Goal: Information Seeking & Learning: Learn about a topic

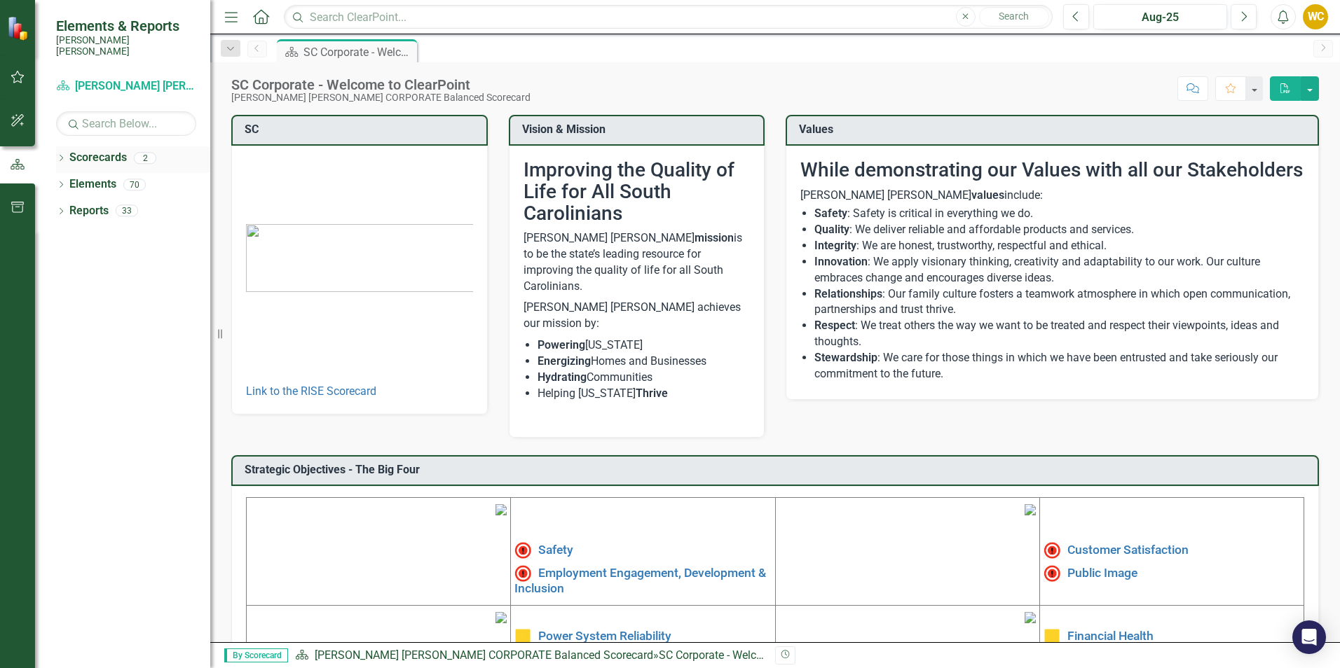
click at [67, 151] on div "Dropdown Scorecards 2" at bounding box center [133, 159] width 154 height 27
click at [144, 152] on div "2" at bounding box center [145, 158] width 22 height 12
click at [58, 156] on icon "Dropdown" at bounding box center [61, 160] width 10 height 8
click at [118, 177] on link "[PERSON_NAME] [PERSON_NAME] CORPORATE Balanced Scorecard" at bounding box center [143, 185] width 133 height 16
click at [136, 203] on link "RISE: [PERSON_NAME] [PERSON_NAME] Recognizing Innovation, Safety and Excellence" at bounding box center [143, 211] width 133 height 16
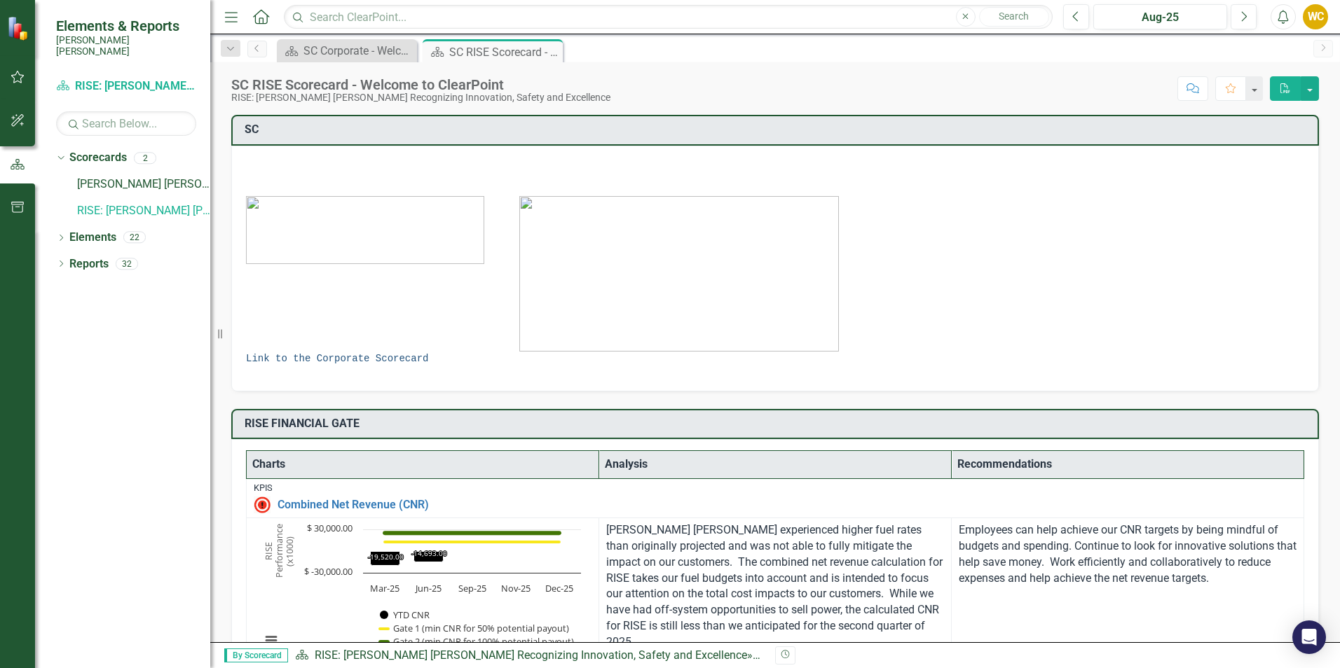
click at [389, 355] on link "Link to the Corporate Scorecard" at bounding box center [337, 358] width 182 height 11
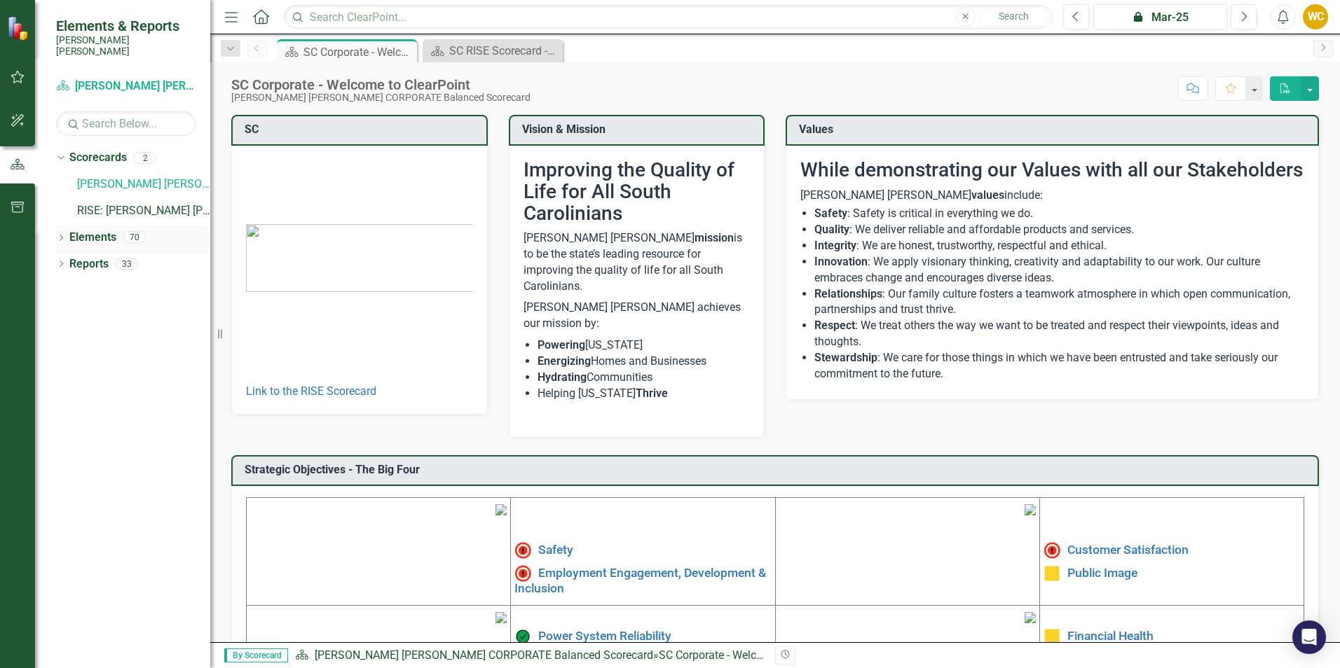
click at [59, 235] on icon "Dropdown" at bounding box center [61, 239] width 10 height 8
click at [67, 288] on icon "Dropdown" at bounding box center [68, 292] width 10 height 8
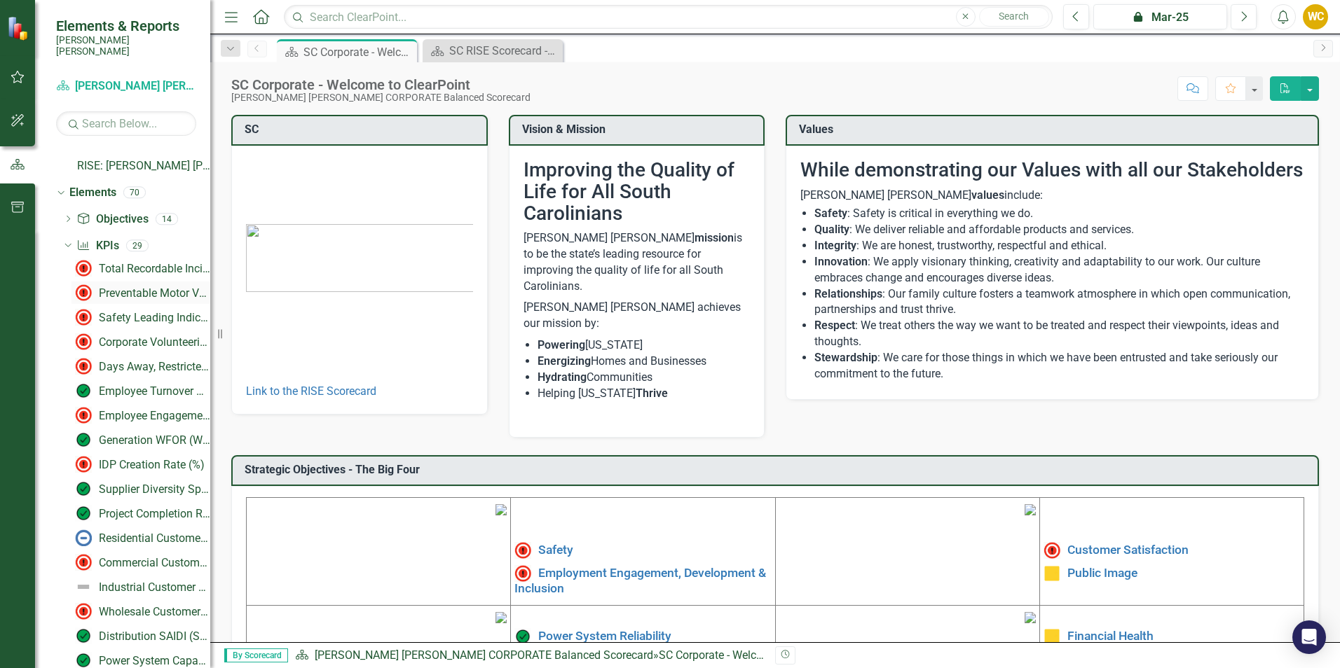
scroll to position [70, 0]
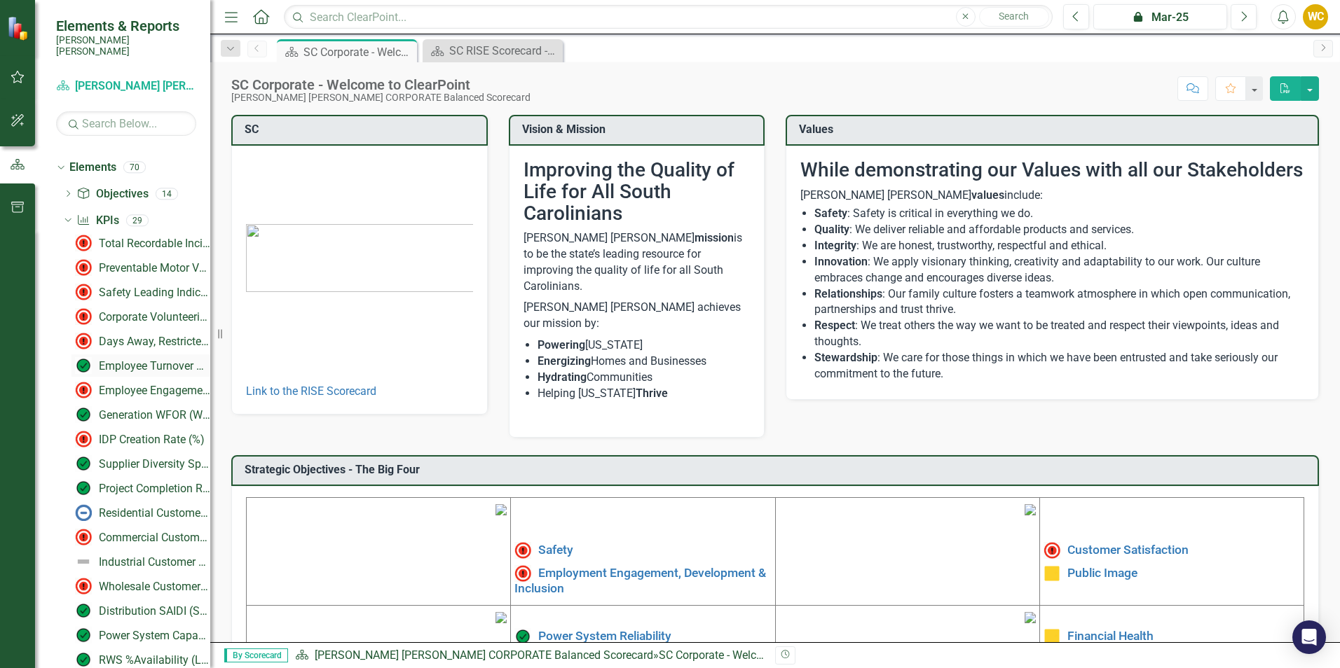
click at [139, 360] on div "Employee Turnover Rate​" at bounding box center [154, 366] width 111 height 13
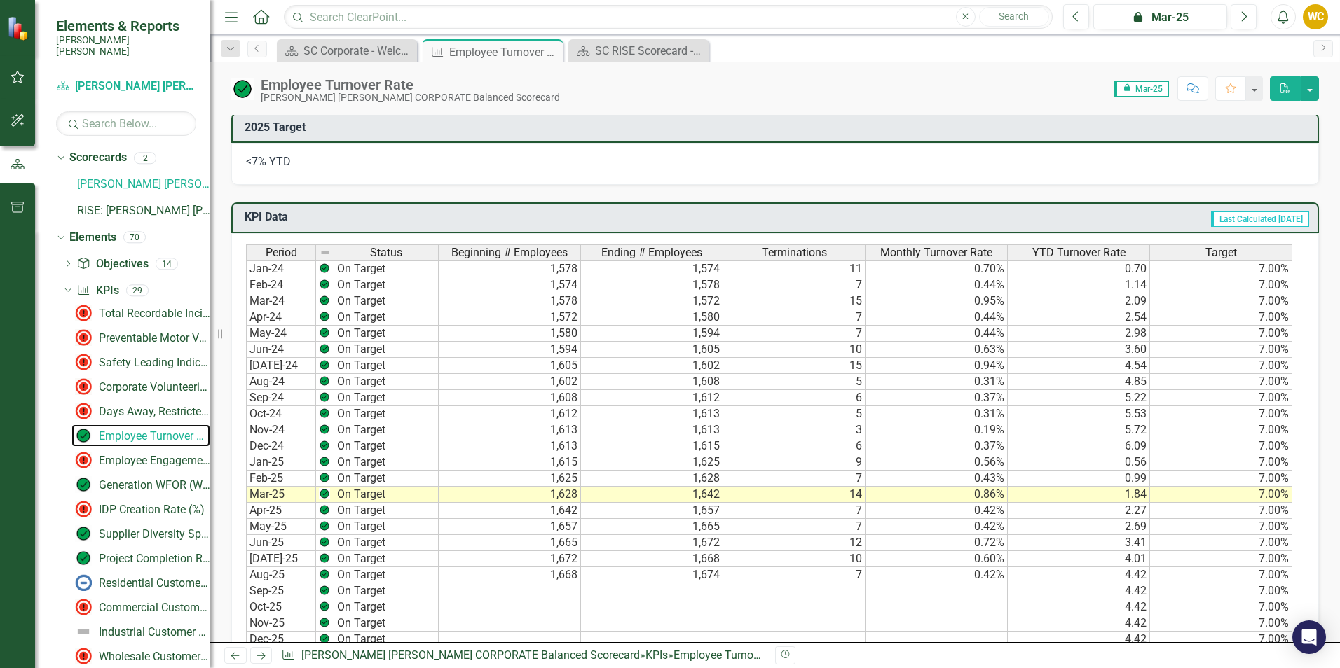
scroll to position [668, 0]
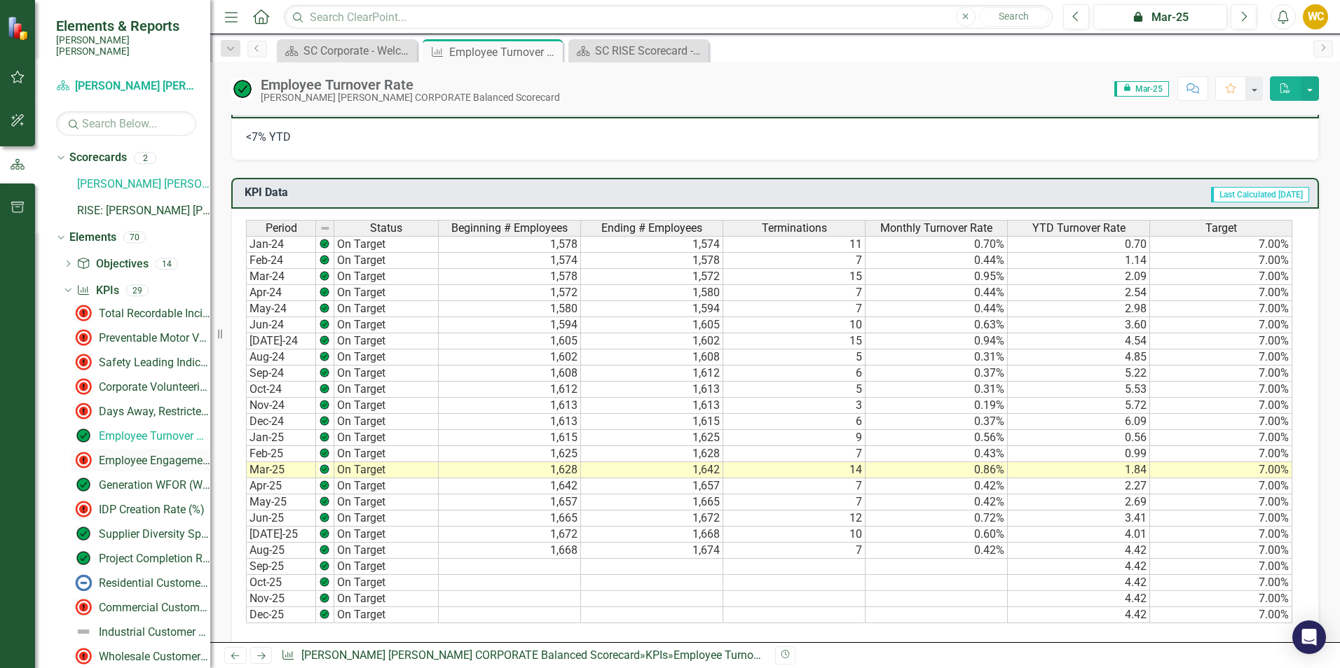
click at [112, 455] on div "Employee Engagement - %Employee Participation in Gallup Survey​" at bounding box center [154, 461] width 111 height 13
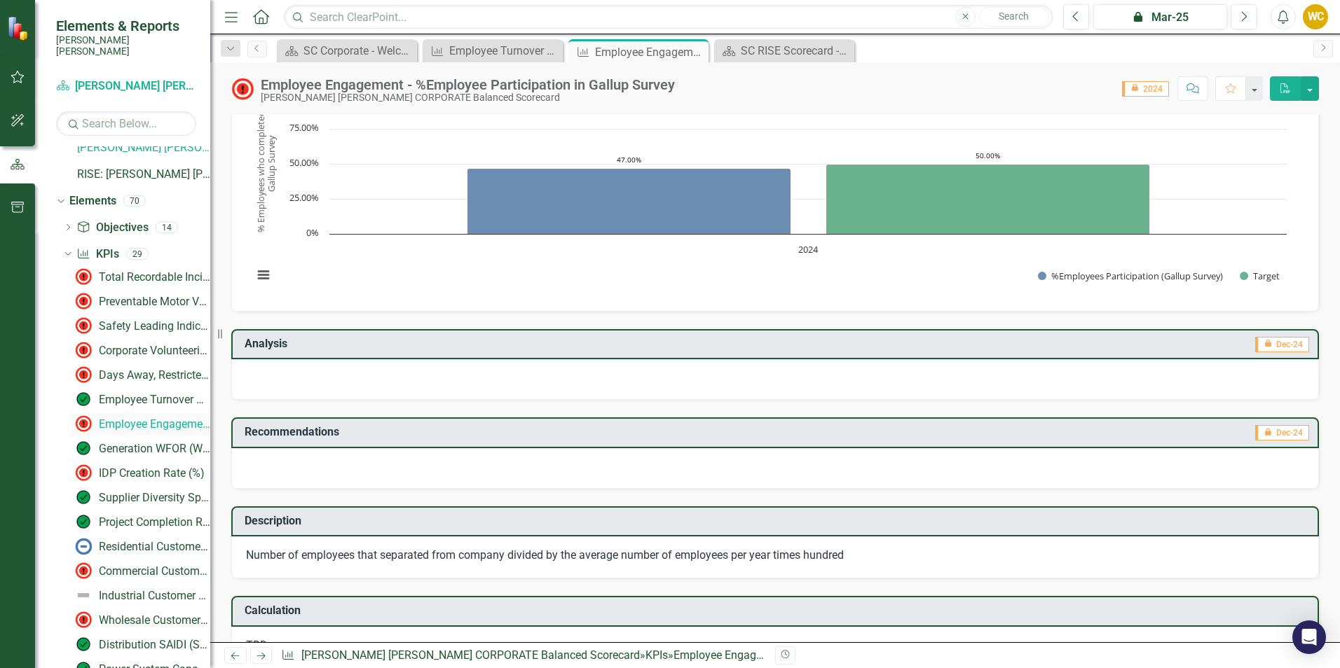
scroll to position [70, 0]
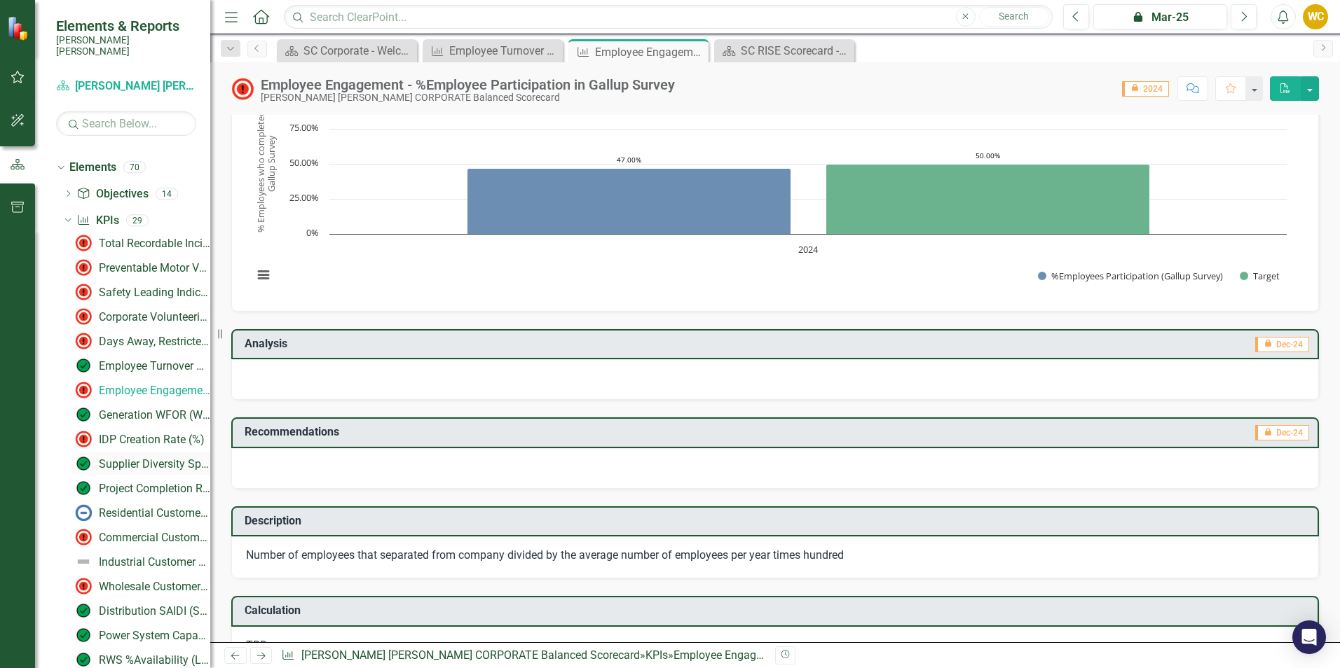
click at [121, 458] on div "Supplier Diversity Spend" at bounding box center [154, 464] width 111 height 13
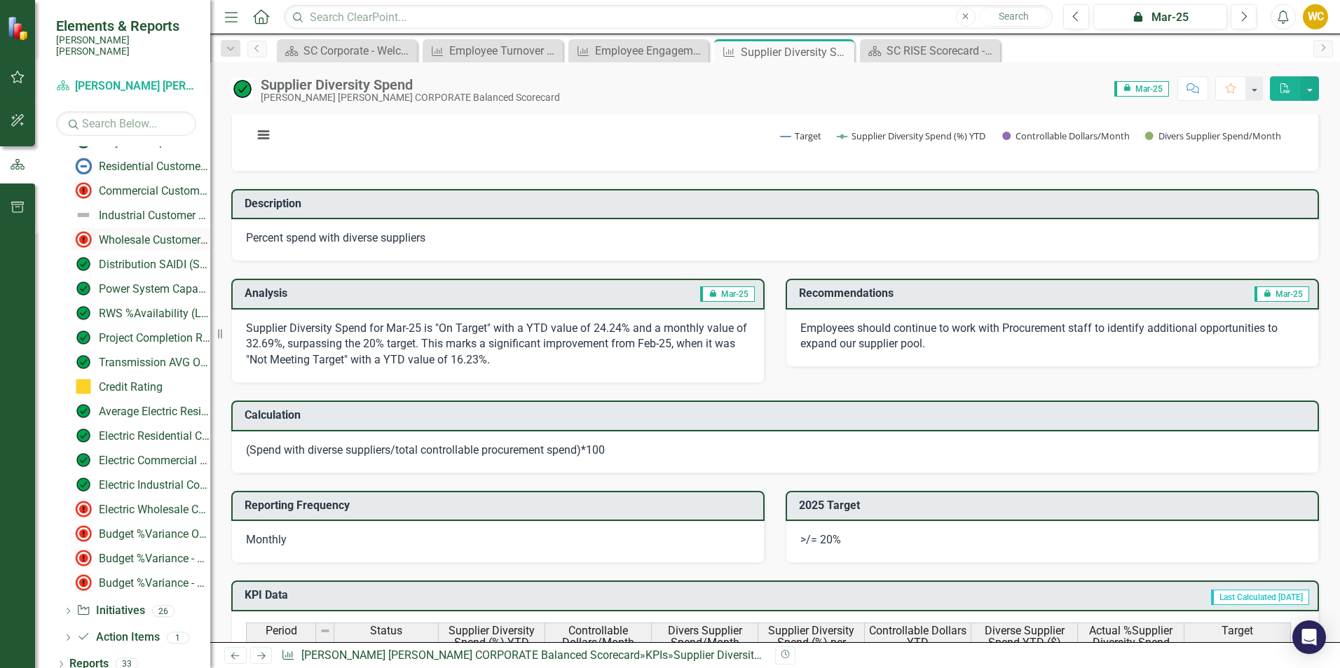
scroll to position [347, 0]
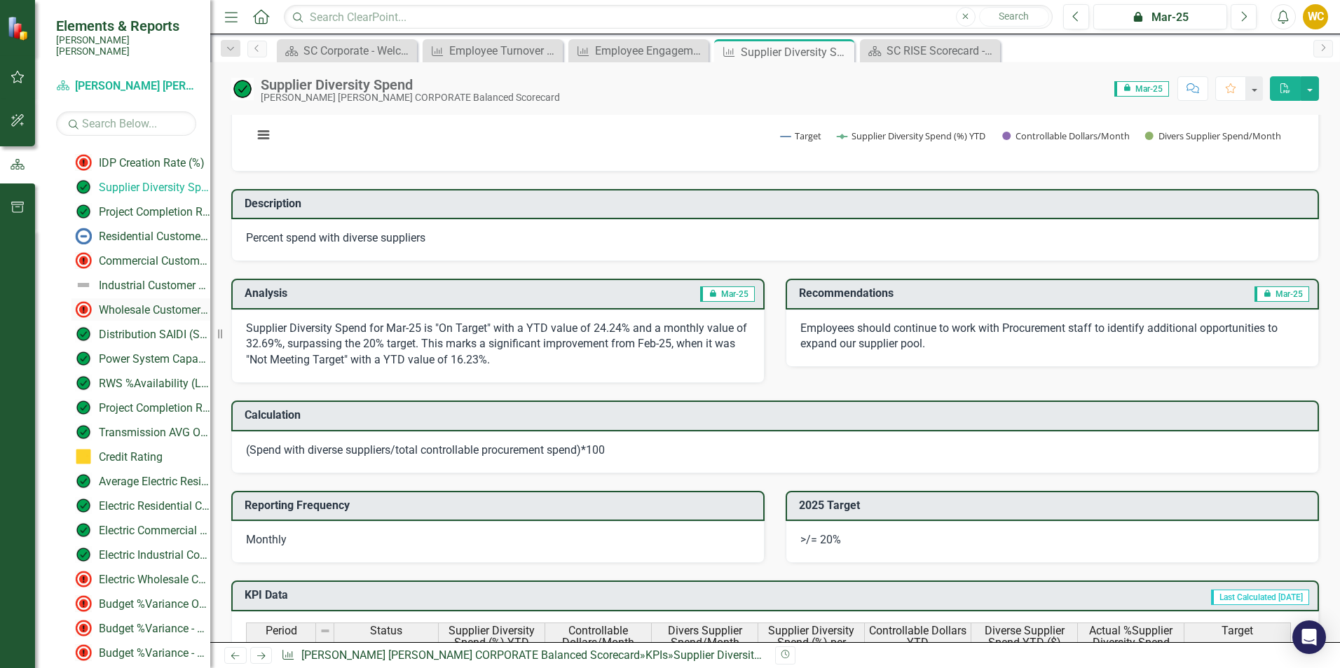
click at [140, 304] on div "Wholesale Customer Survey % Satisfaction​" at bounding box center [154, 310] width 111 height 13
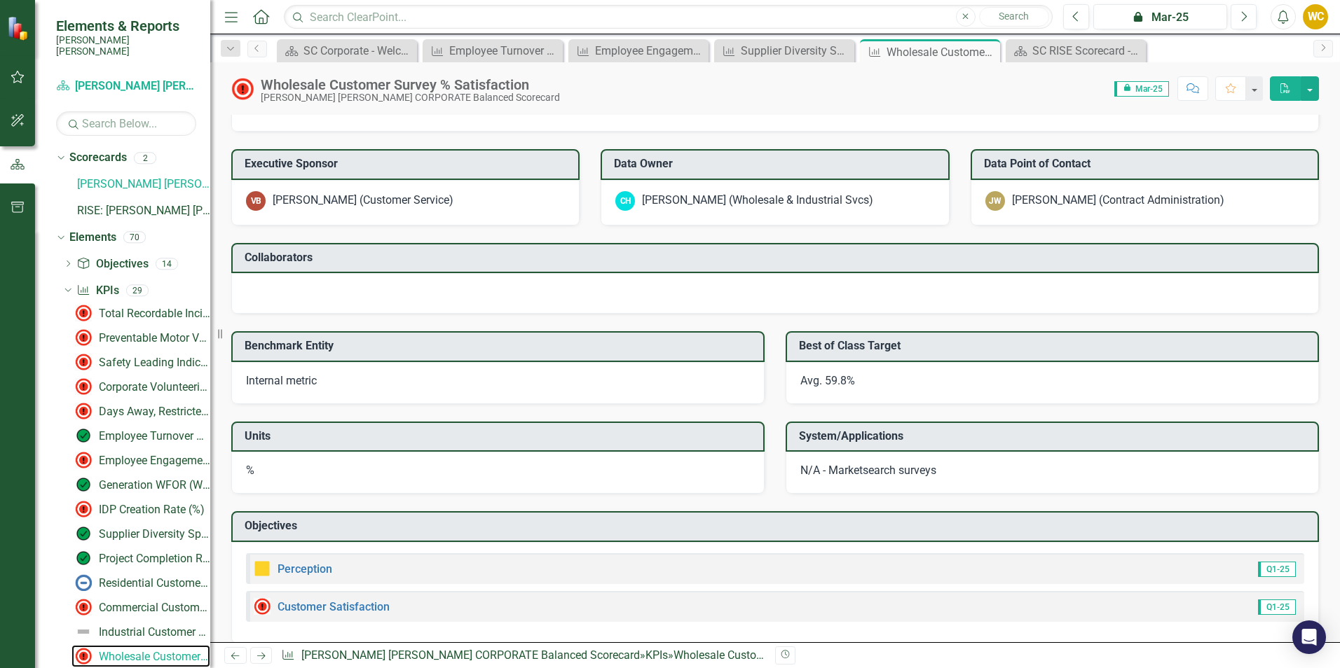
scroll to position [1162, 0]
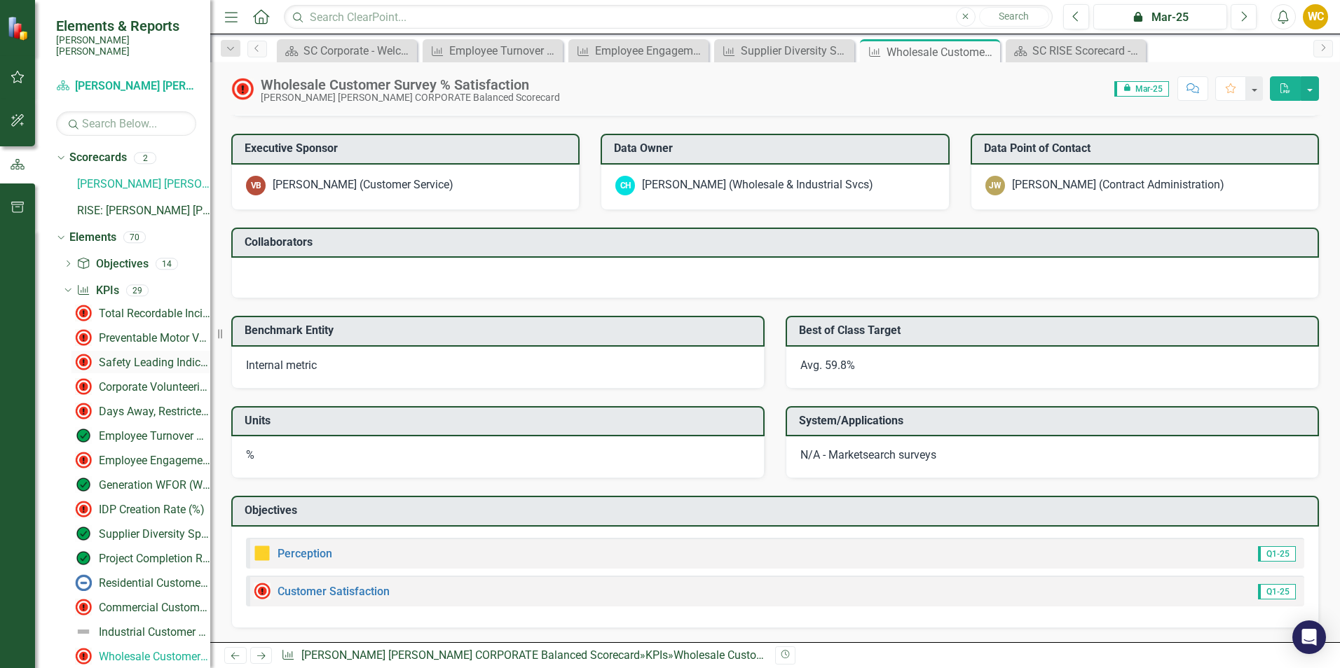
click at [123, 357] on div "Safety Leading Indicator Reports (LIRs)" at bounding box center [154, 363] width 111 height 13
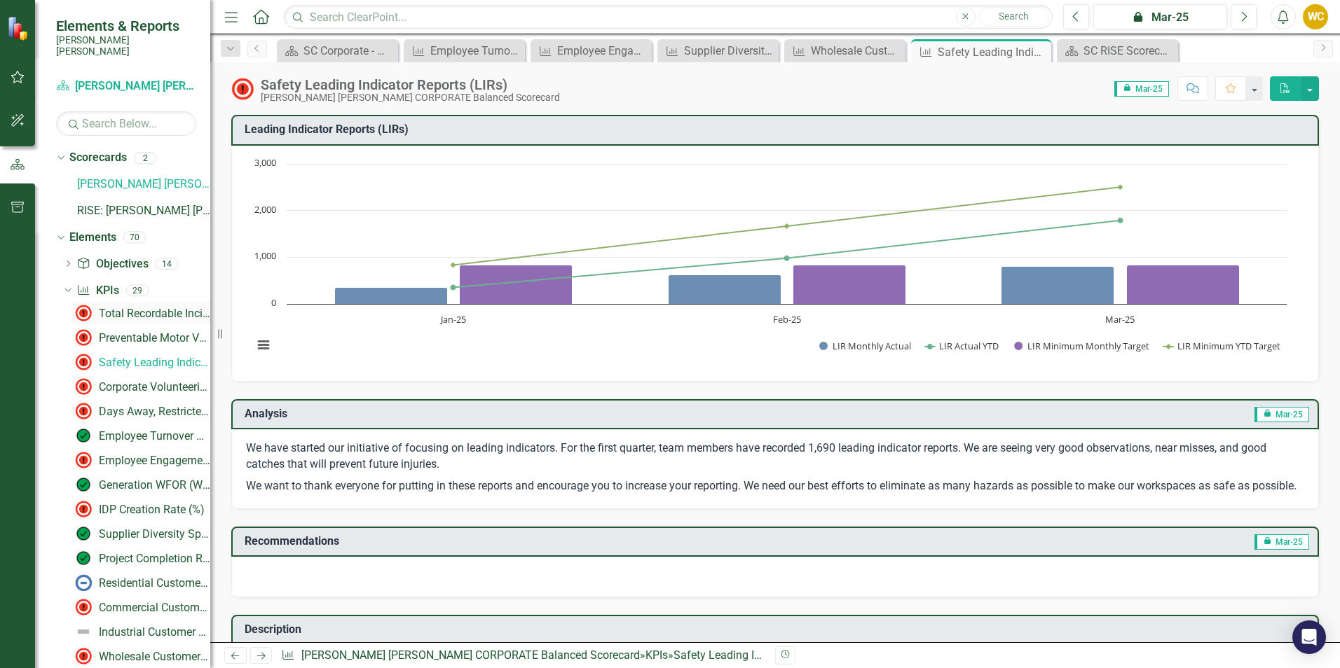
click at [153, 308] on div "Total Recordable Incident Rate (TRIR)" at bounding box center [154, 314] width 111 height 13
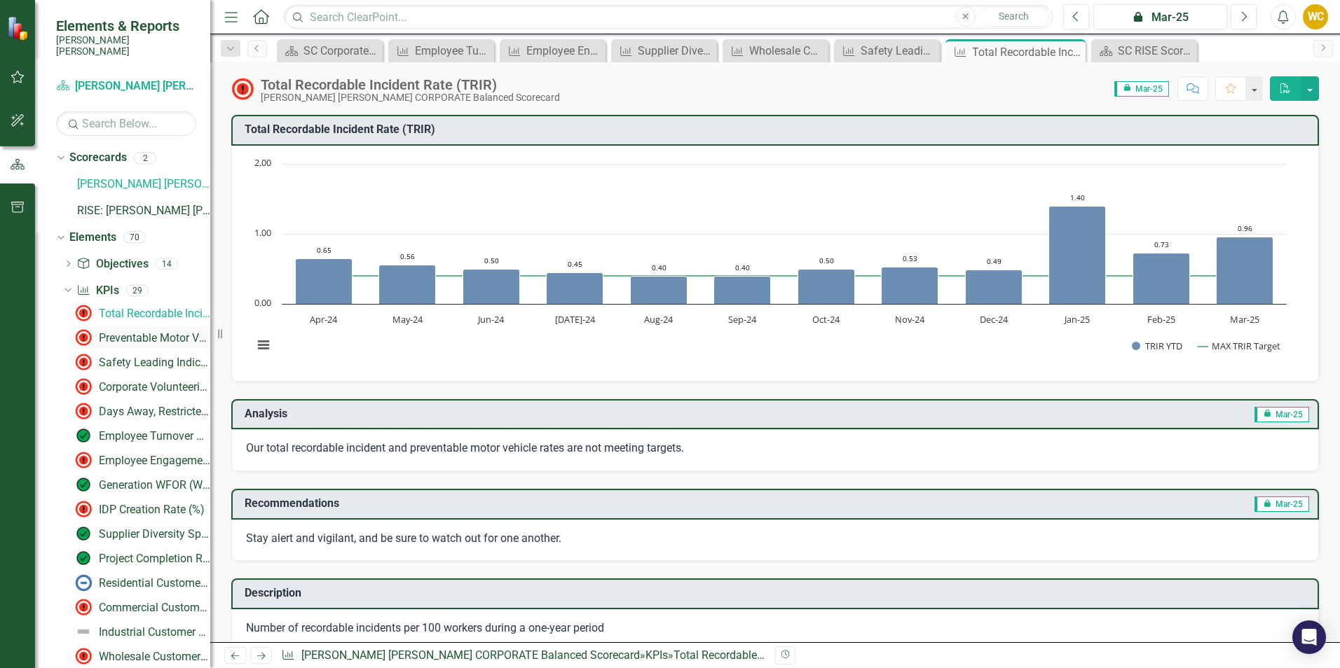
click at [129, 332] on div "Preventable Motor Vehicle Accident (PMVA) Rate*" at bounding box center [154, 338] width 111 height 13
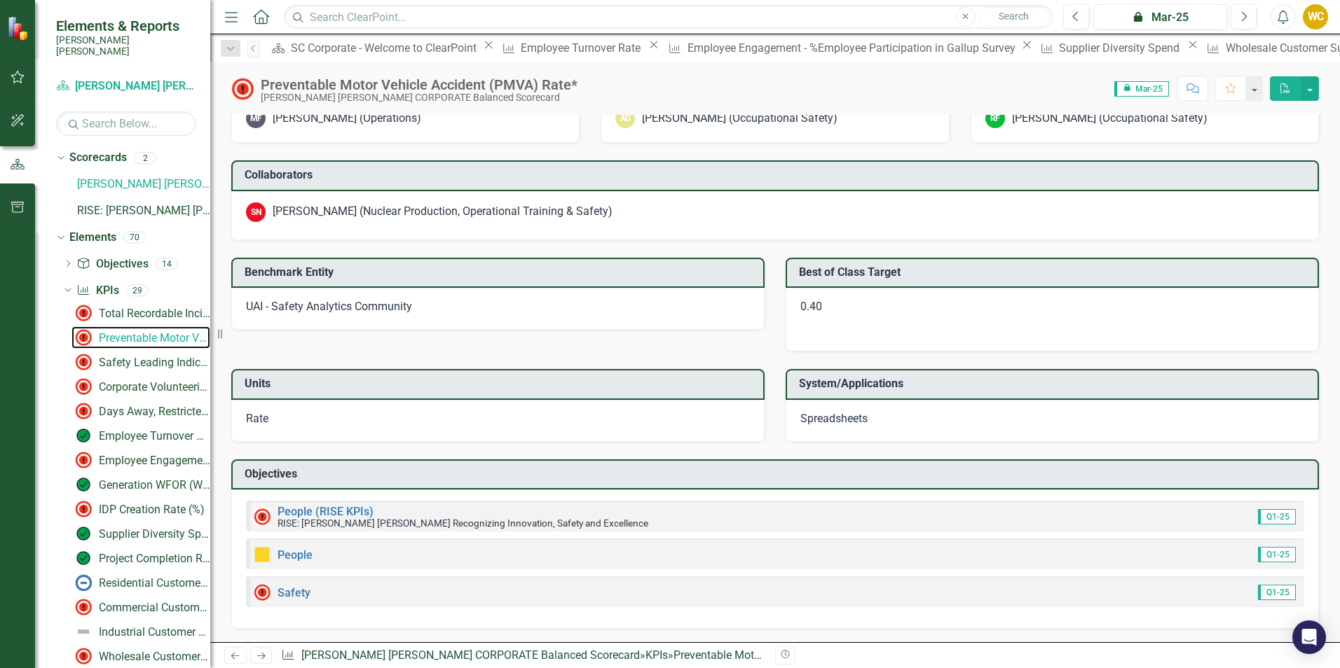
scroll to position [1071, 0]
click at [61, 232] on icon "Dropdown" at bounding box center [59, 237] width 8 height 10
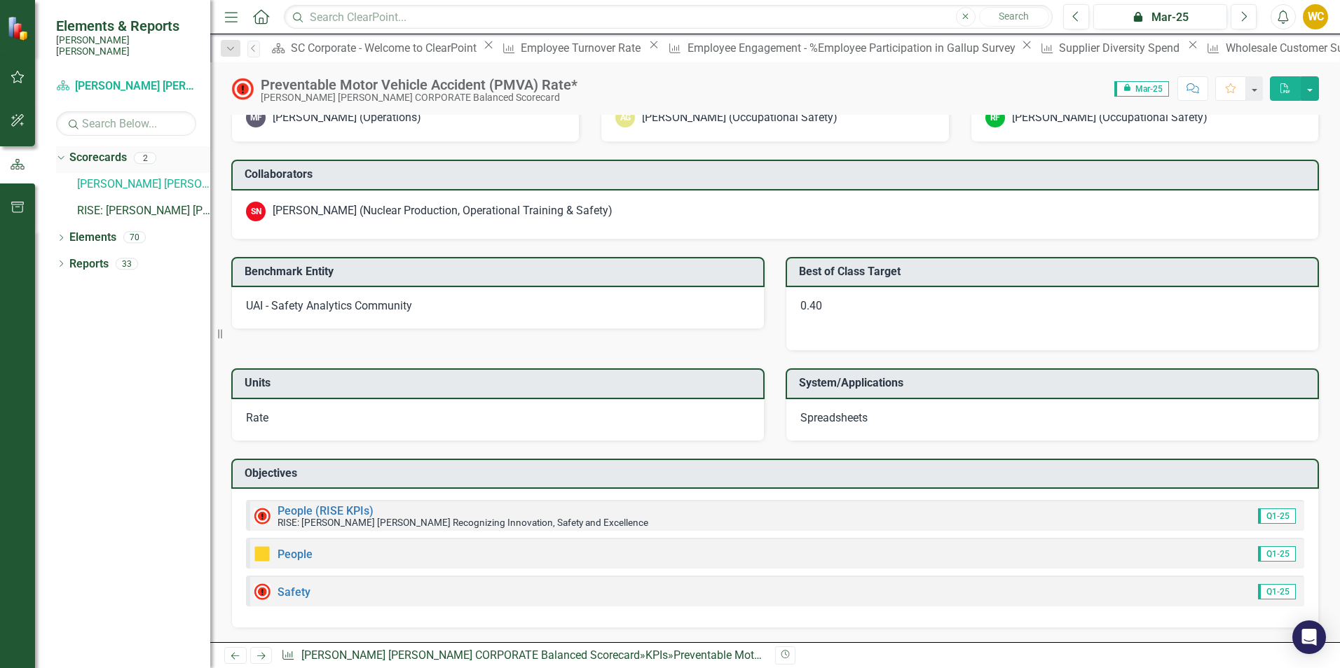
click at [59, 153] on icon "Dropdown" at bounding box center [59, 158] width 8 height 10
click at [61, 182] on icon "Dropdown" at bounding box center [61, 186] width 10 height 8
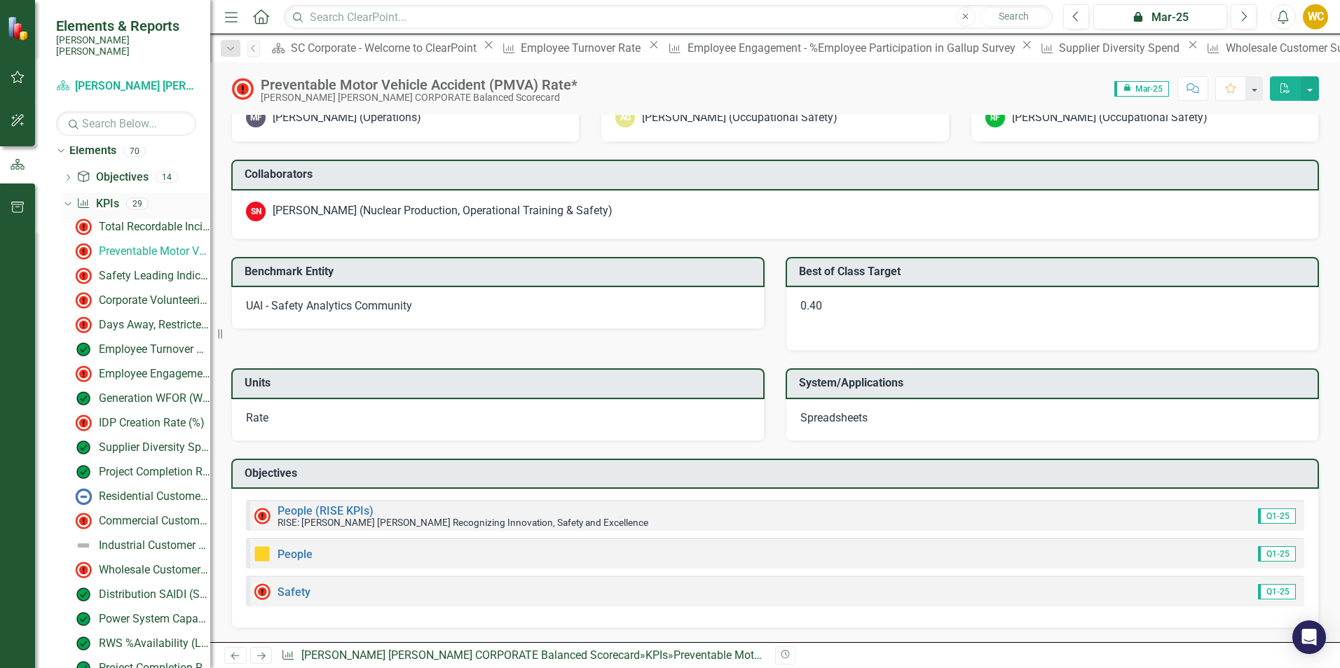
scroll to position [0, 0]
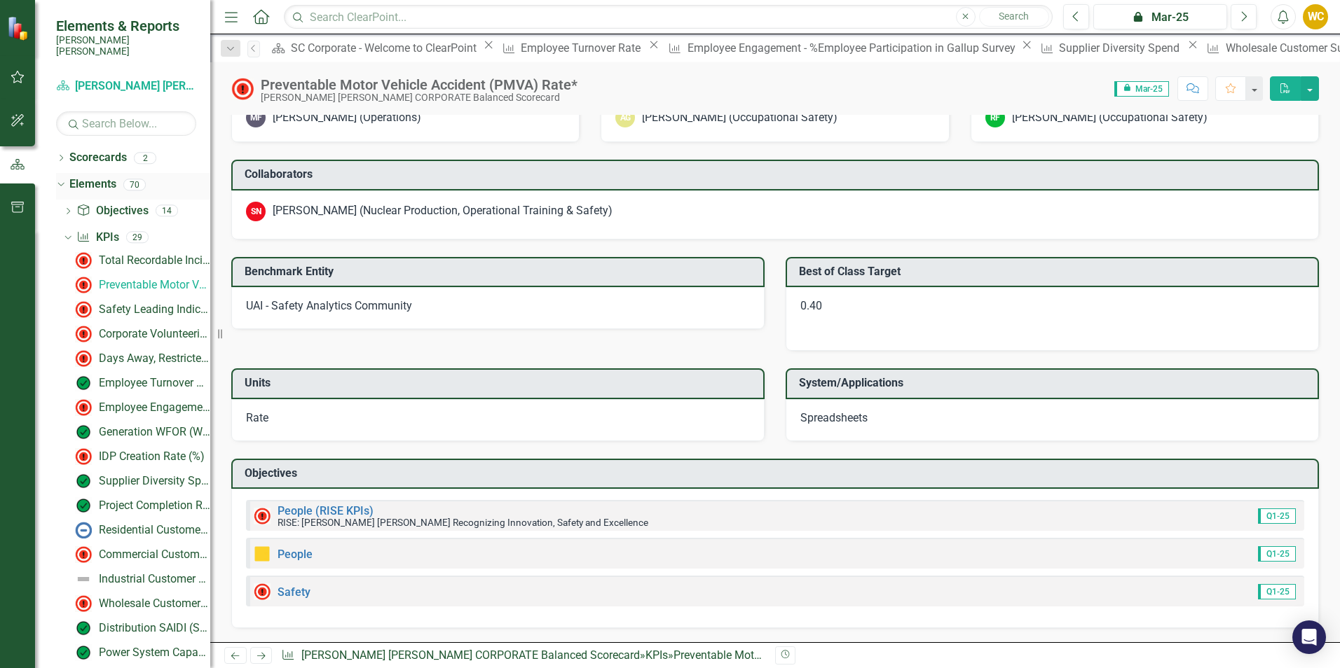
click at [63, 179] on icon "Dropdown" at bounding box center [59, 184] width 8 height 10
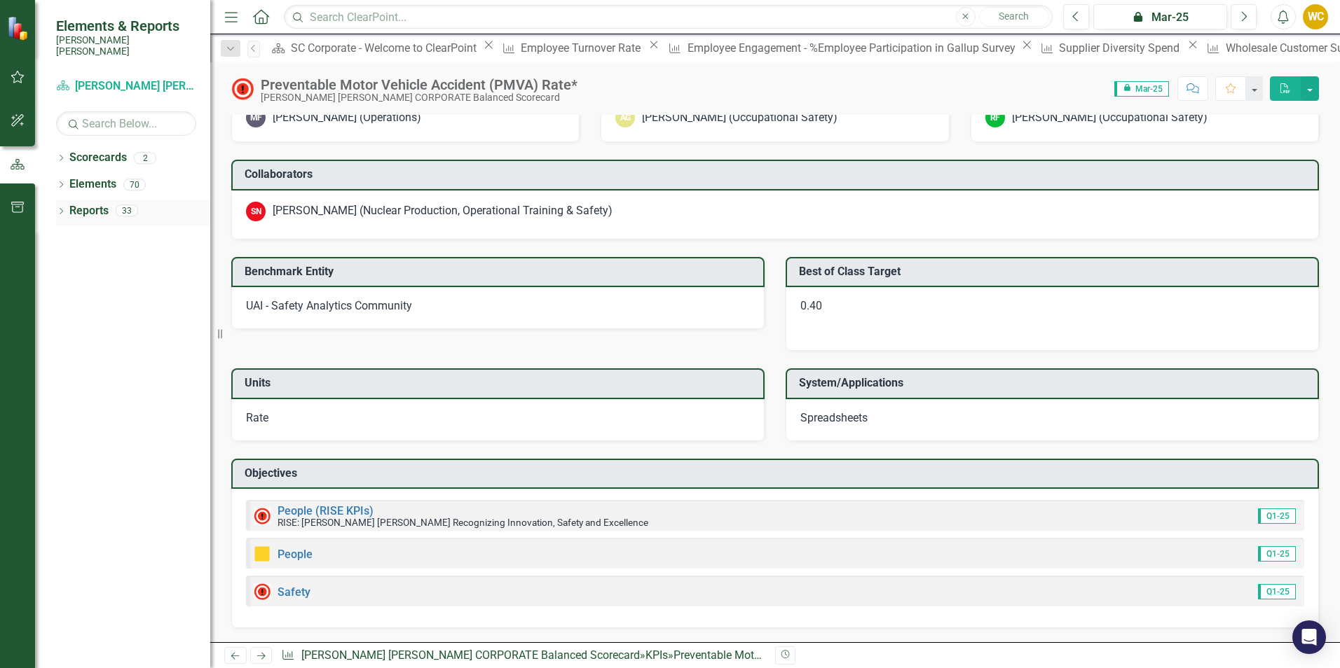
click at [63, 209] on icon "Dropdown" at bounding box center [61, 213] width 10 height 8
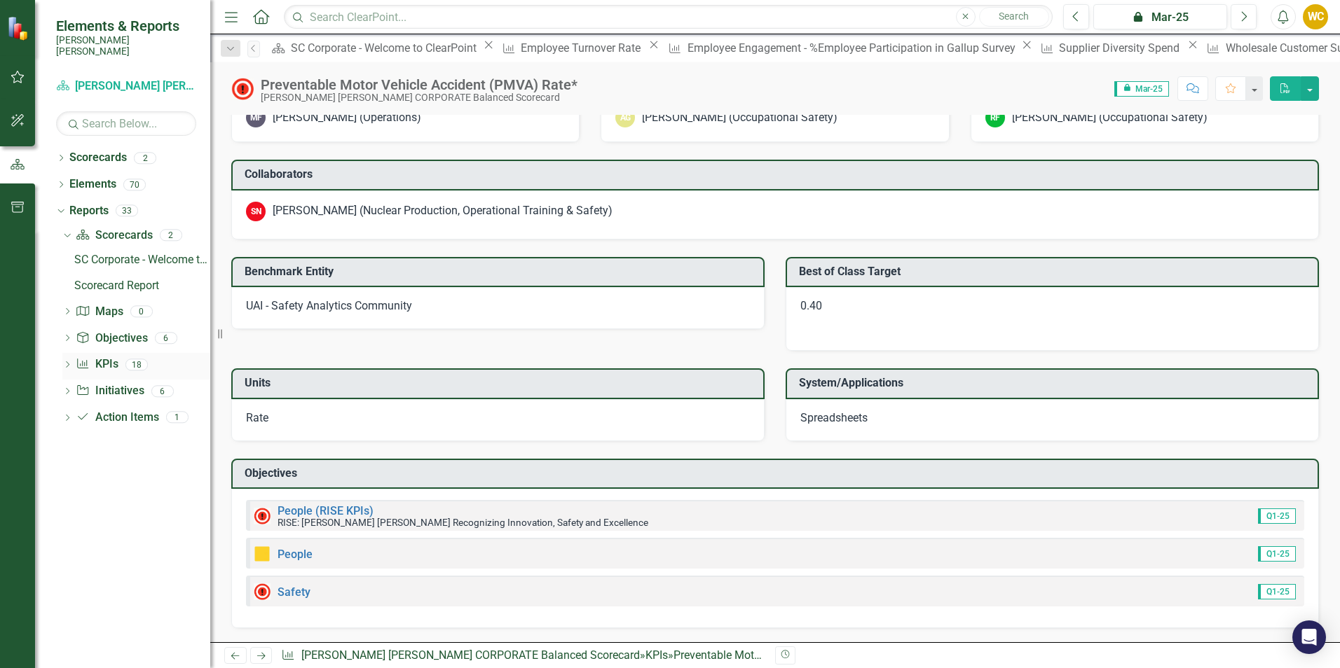
click at [71, 362] on icon "Dropdown" at bounding box center [67, 366] width 10 height 8
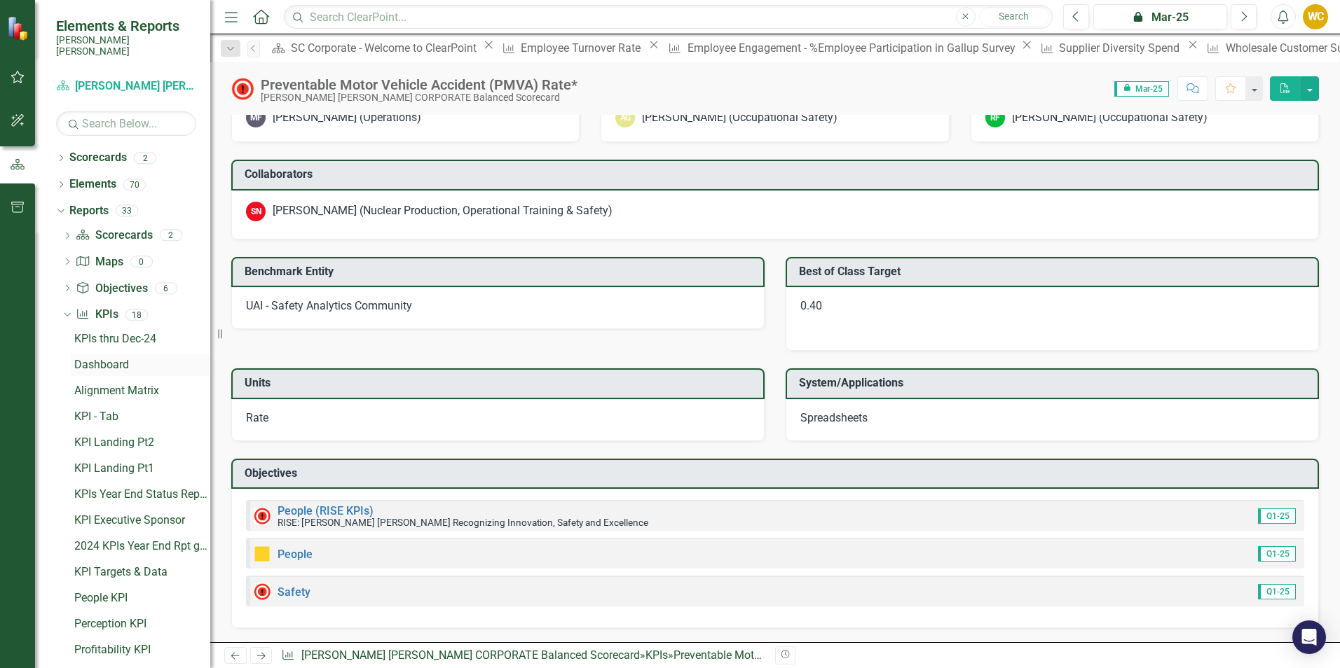
click at [110, 359] on div "Dashboard" at bounding box center [142, 365] width 136 height 13
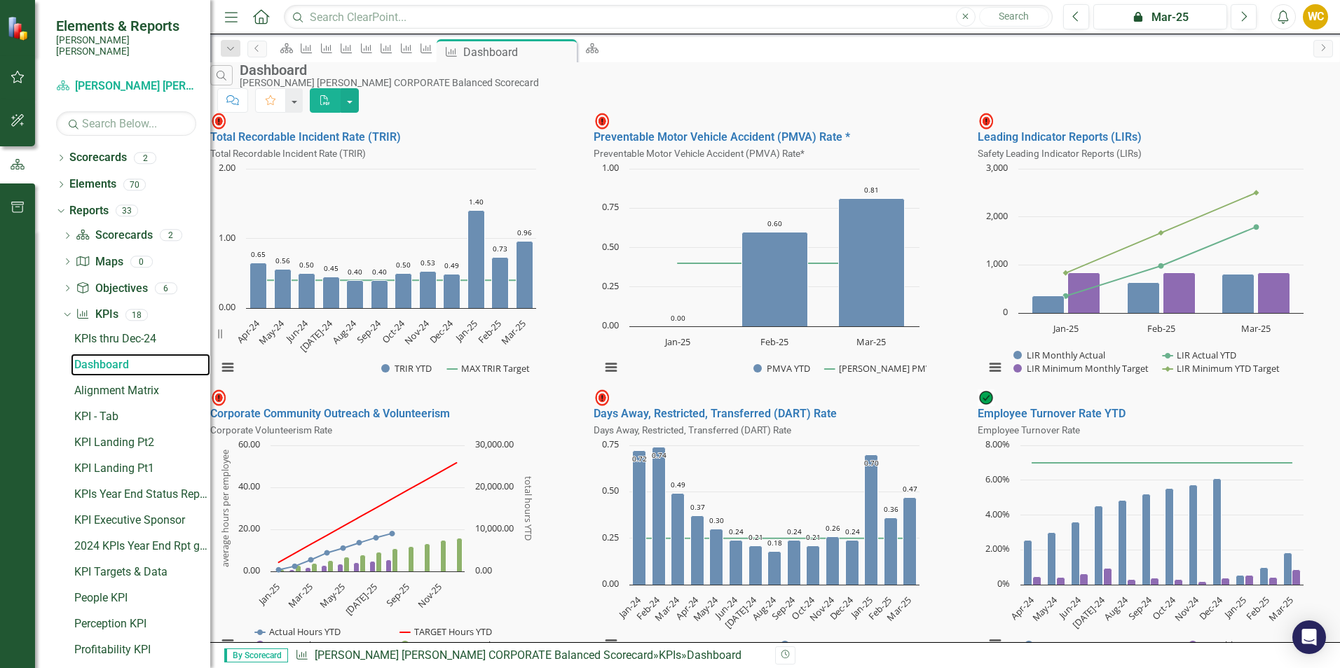
scroll to position [708, 0]
click at [103, 411] on div "KPI - Tab" at bounding box center [142, 417] width 136 height 13
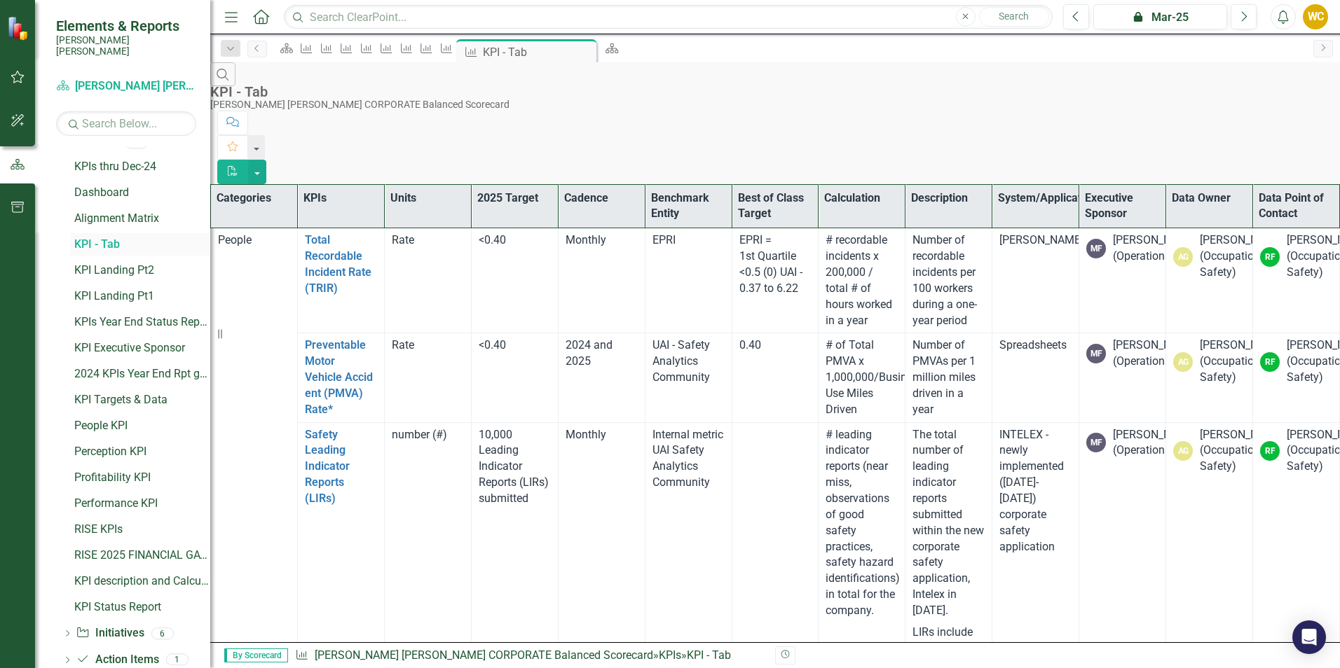
scroll to position [189, 0]
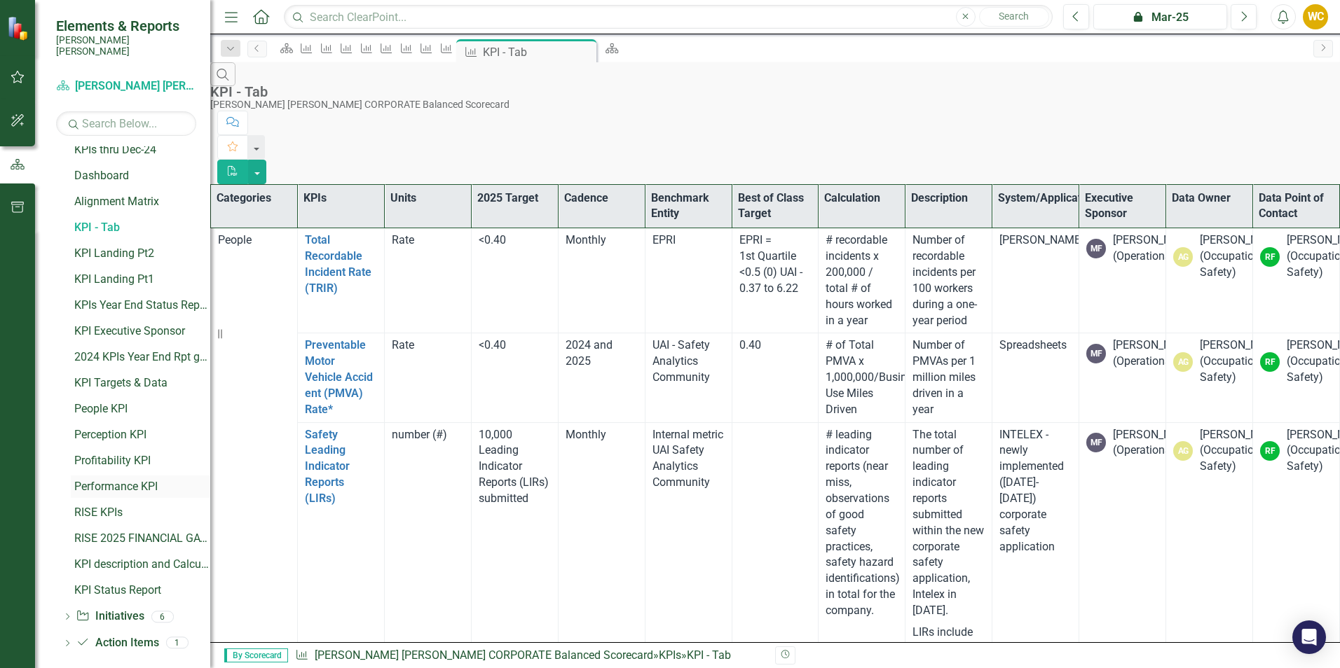
click at [111, 481] on div "Performance KPI" at bounding box center [142, 487] width 136 height 13
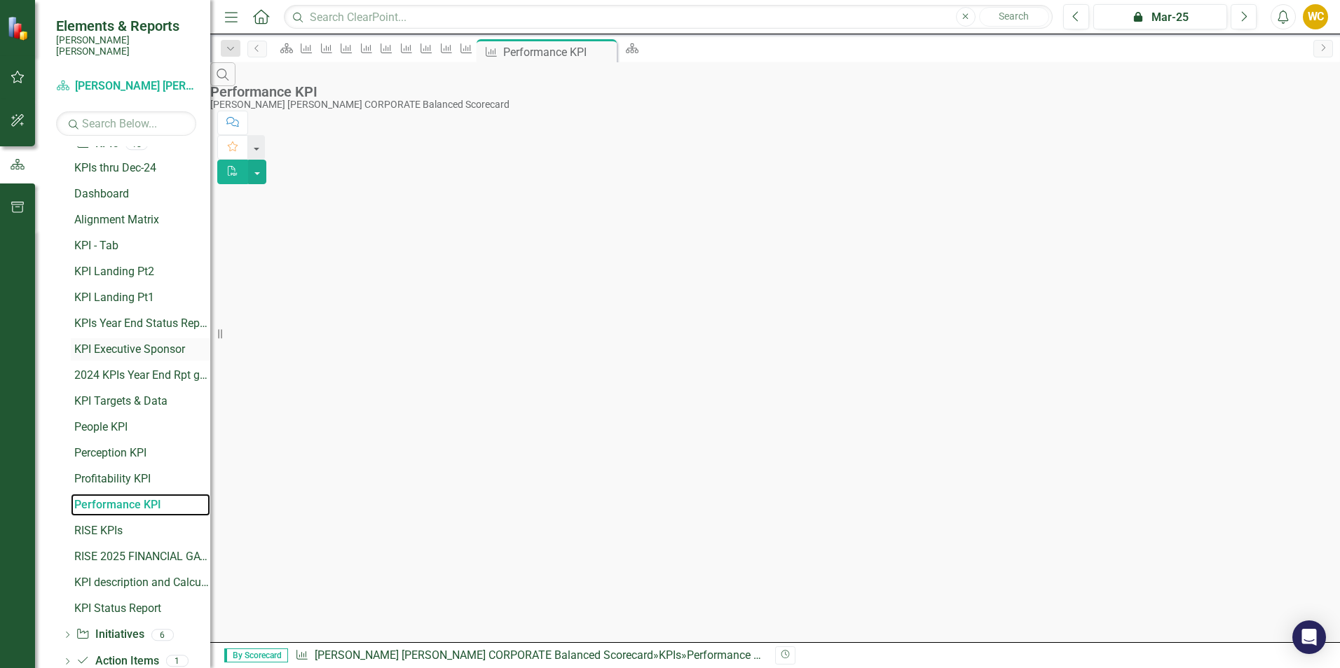
scroll to position [189, 0]
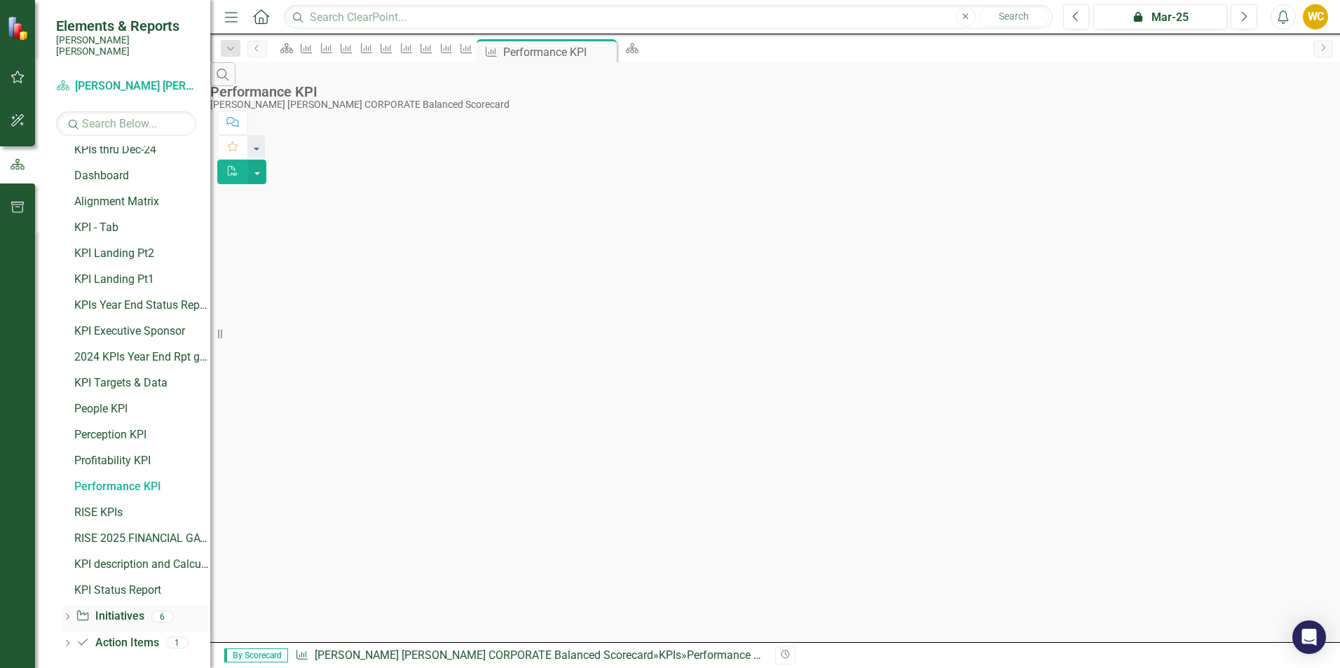
click at [69, 614] on icon "Dropdown" at bounding box center [67, 618] width 10 height 8
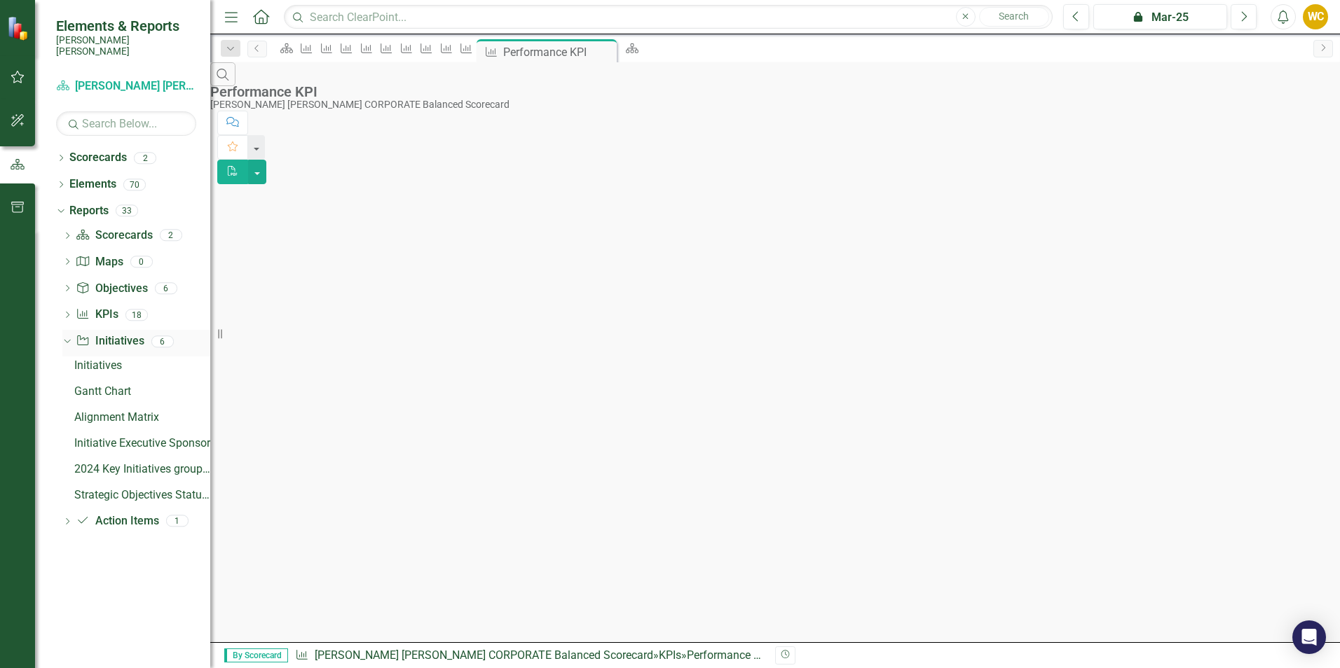
scroll to position [0, 0]
click at [108, 385] on div "Gantt Chart" at bounding box center [142, 391] width 136 height 13
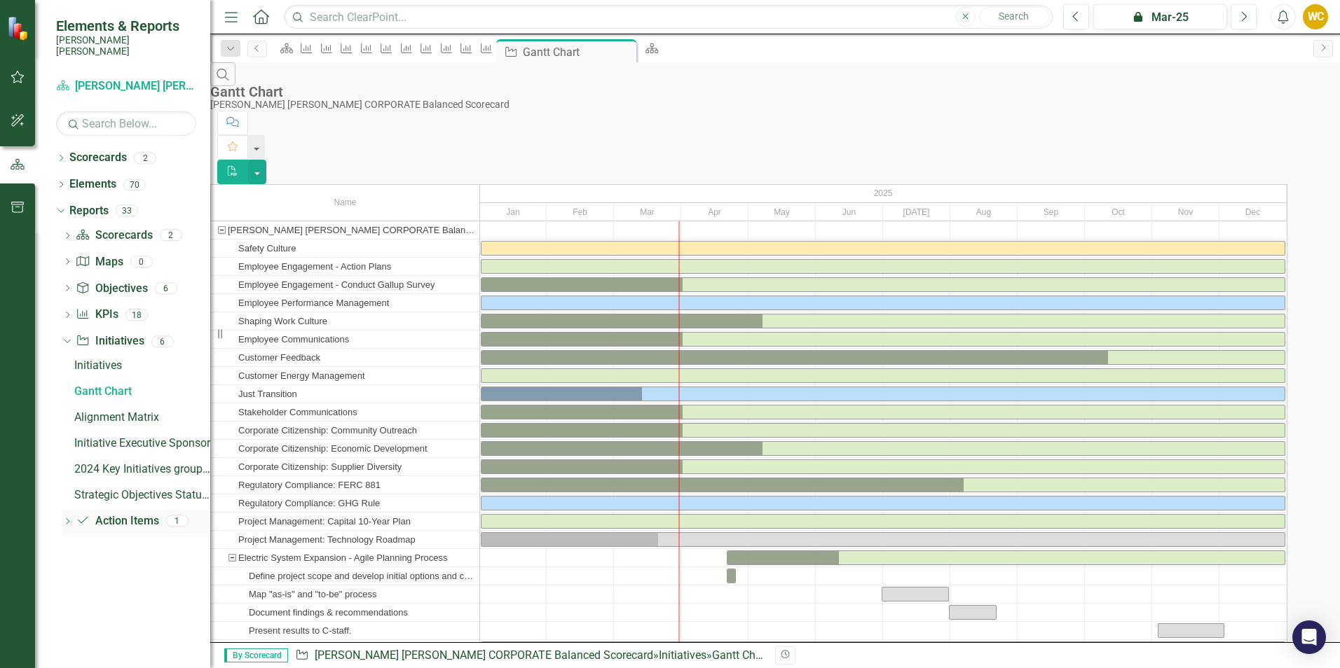
click at [69, 519] on icon "Dropdown" at bounding box center [67, 523] width 10 height 8
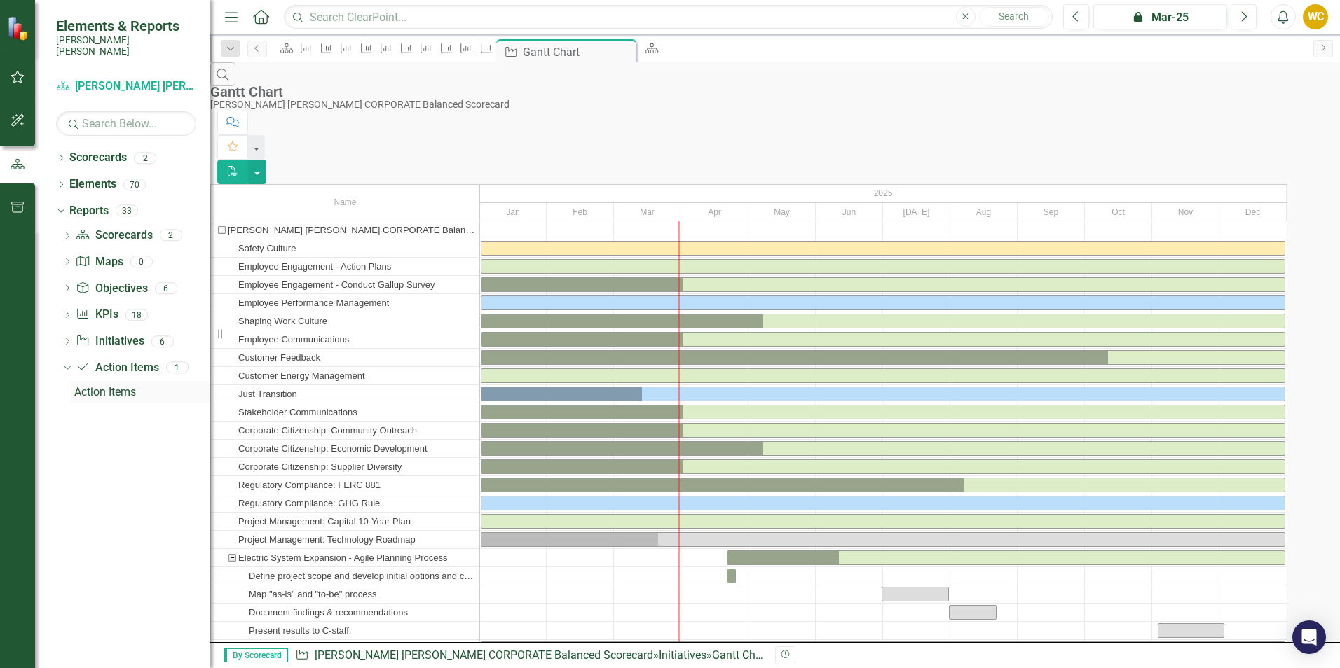
click at [96, 386] on div "Action Items" at bounding box center [142, 392] width 136 height 13
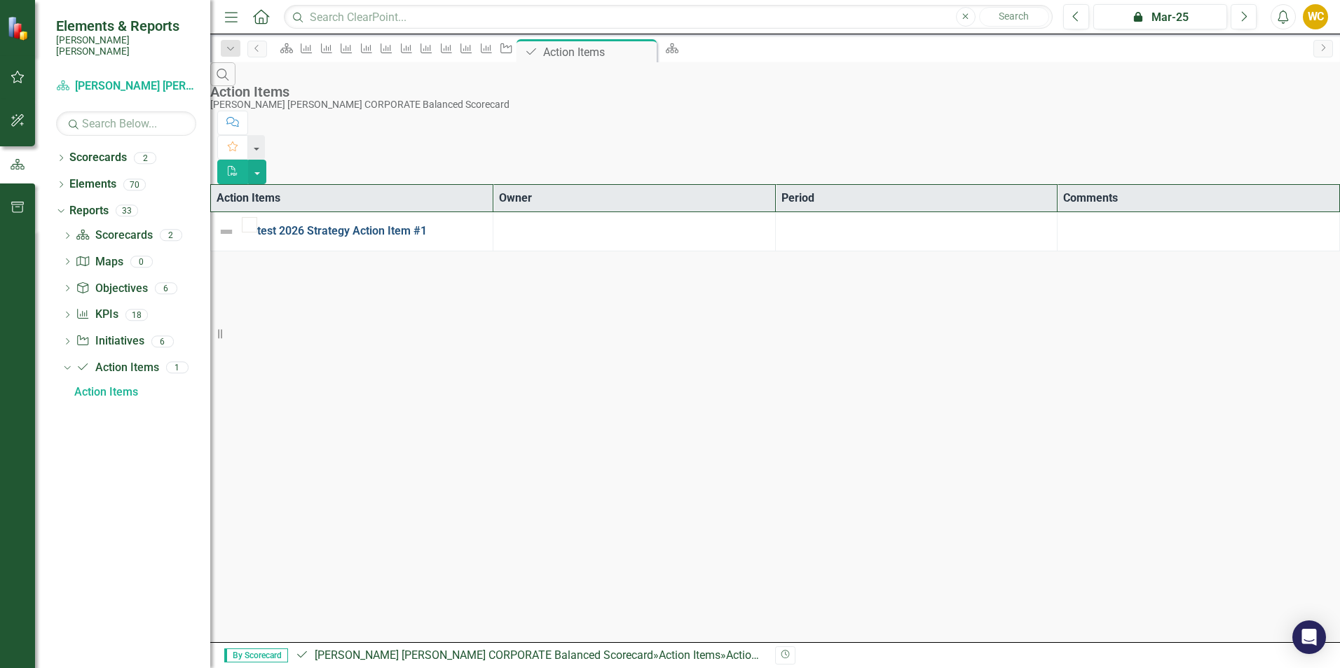
click at [361, 224] on link "test 2026 Strategy Action Item #1" at bounding box center [371, 232] width 228 height 16
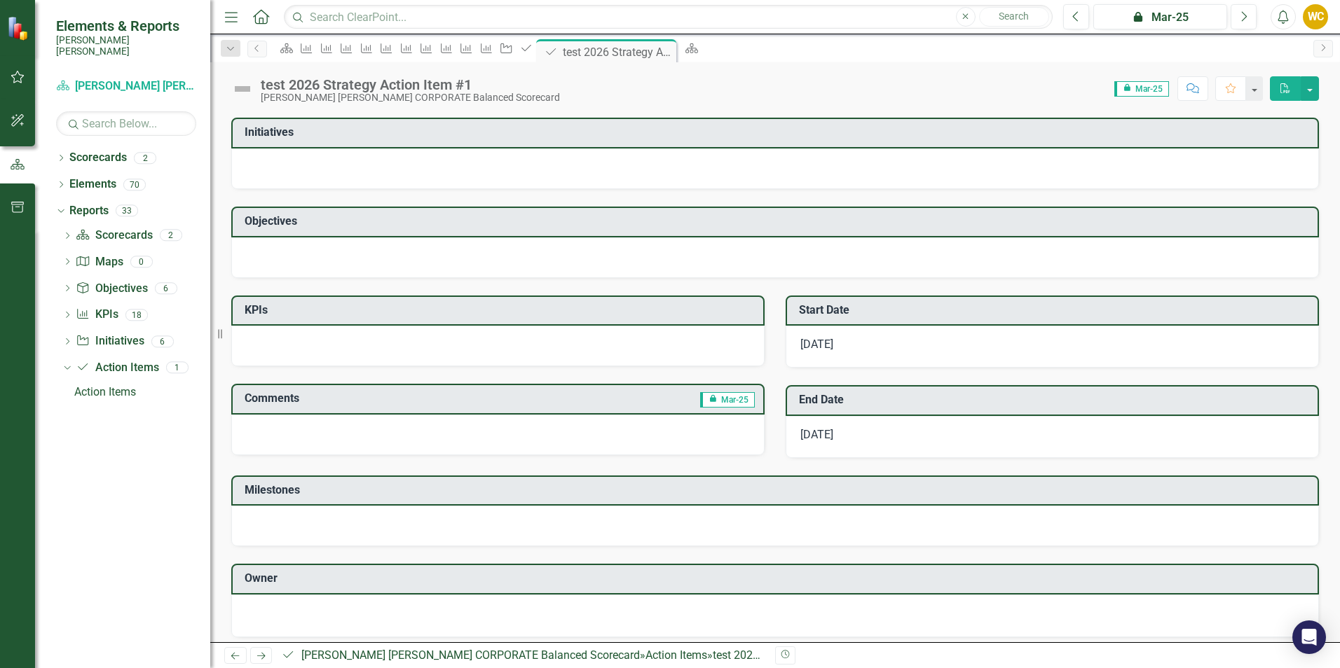
scroll to position [96, 0]
